Goal: Download file/media

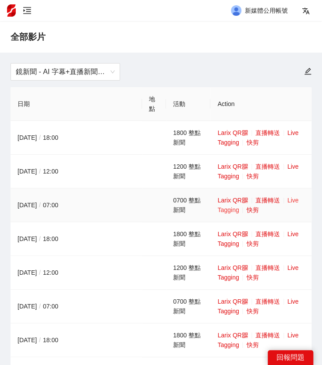
click at [292, 202] on link "Live Tagging" at bounding box center [257, 205] width 81 height 17
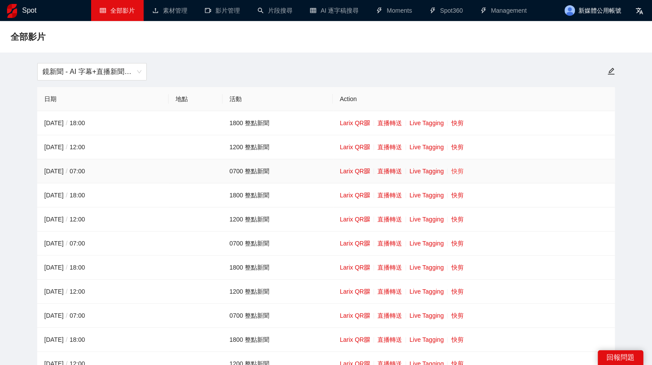
click at [328, 173] on link "快剪" at bounding box center [457, 171] width 12 height 7
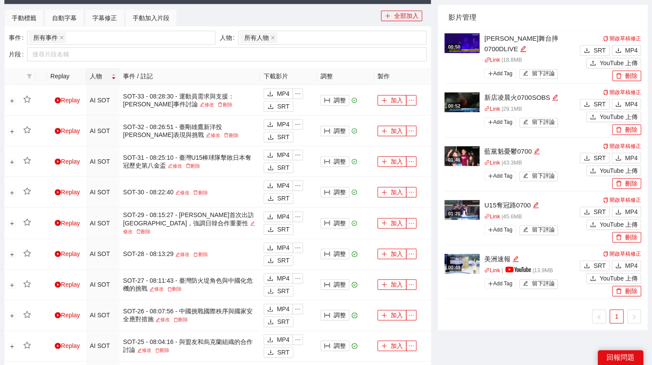
scroll to position [317, 0]
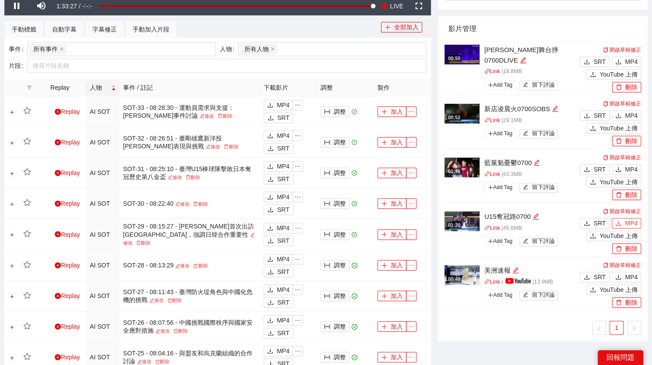
click at [328, 224] on span "MP4" at bounding box center [631, 224] width 13 height 10
click at [328, 165] on button "MP4" at bounding box center [626, 169] width 29 height 11
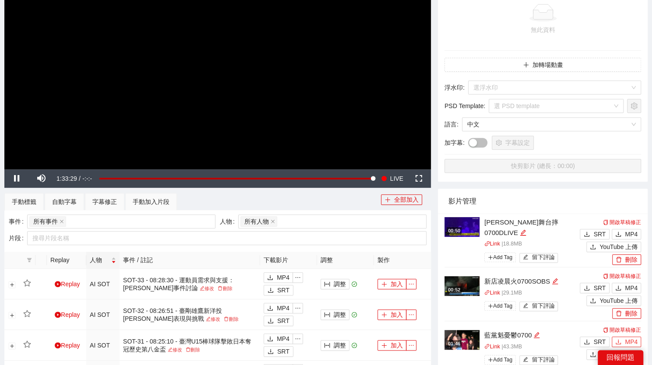
scroll to position [32, 0]
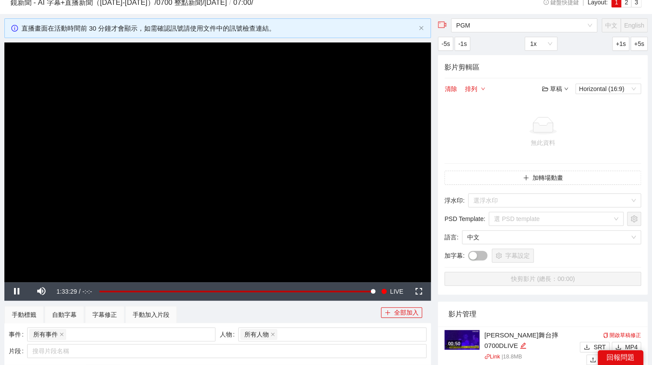
click at [218, 134] on video "Video Player" at bounding box center [217, 162] width 427 height 240
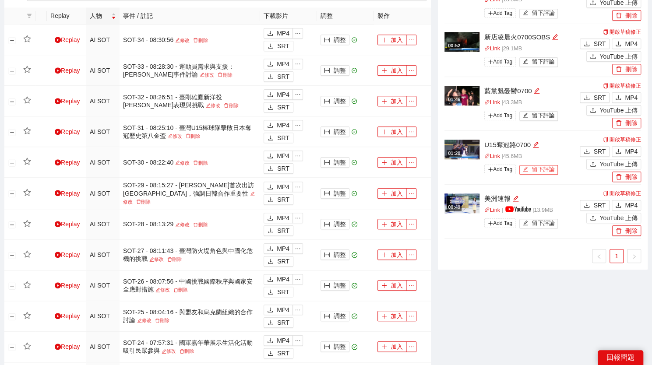
scroll to position [389, 0]
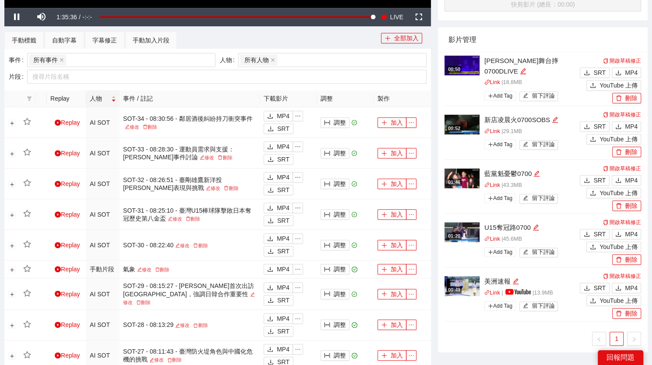
scroll to position [294, 0]
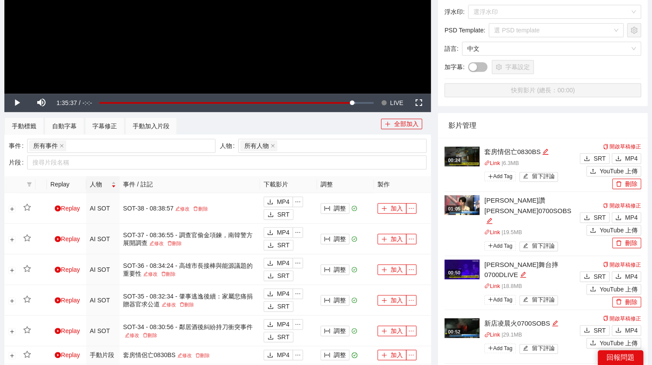
scroll to position [192, 0]
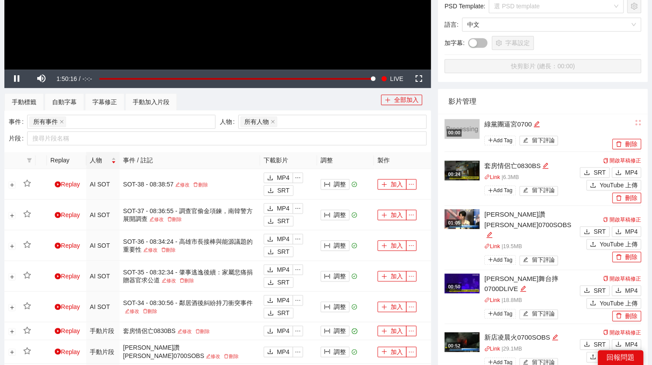
scroll to position [209, 0]
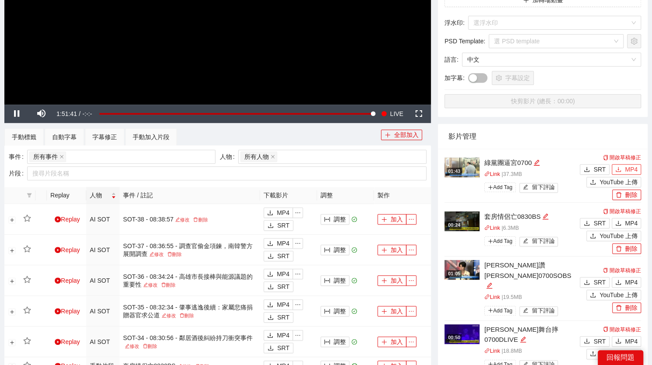
click at [622, 168] on button "MP4" at bounding box center [626, 169] width 29 height 11
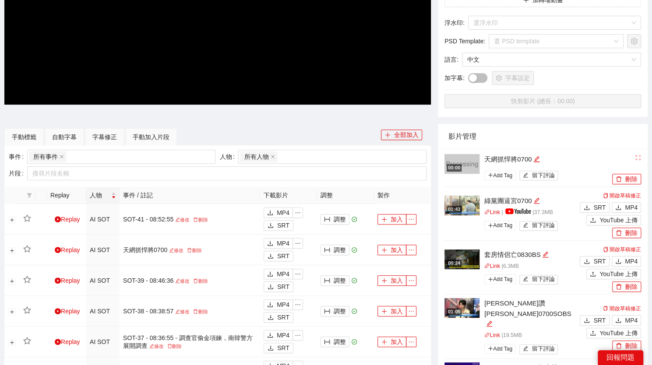
scroll to position [209, 0]
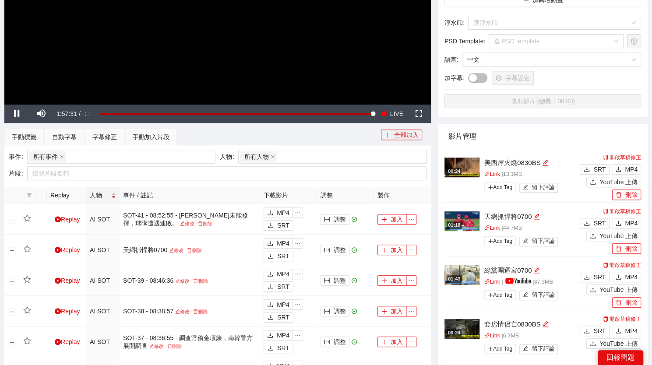
click at [627, 207] on div "開啟草稿修正 SRT MP4 YouTube 上傳 刪除" at bounding box center [609, 230] width 63 height 48
click at [635, 221] on span "MP4" at bounding box center [631, 224] width 13 height 10
